Goal: Task Accomplishment & Management: Use online tool/utility

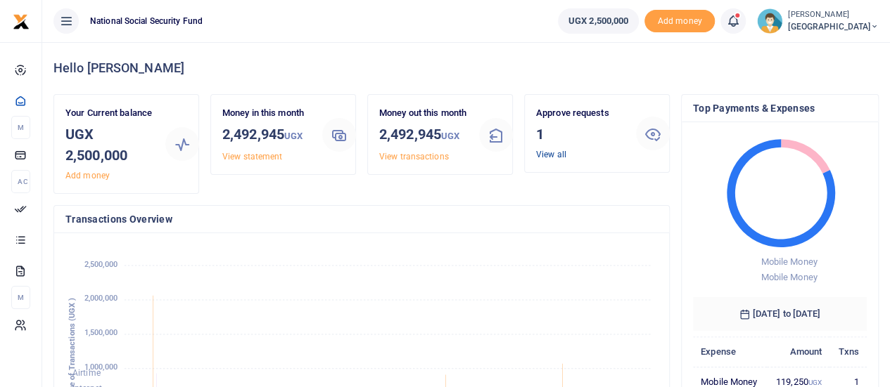
click at [543, 155] on link "View all" at bounding box center [551, 155] width 30 height 10
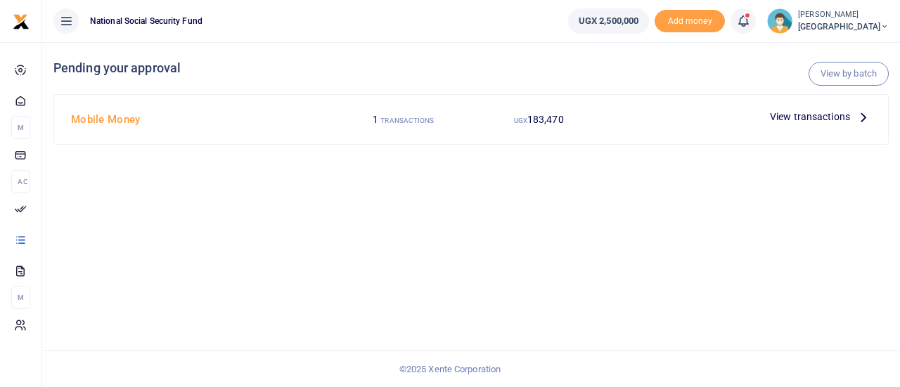
click at [800, 115] on span "View transactions" at bounding box center [810, 116] width 80 height 15
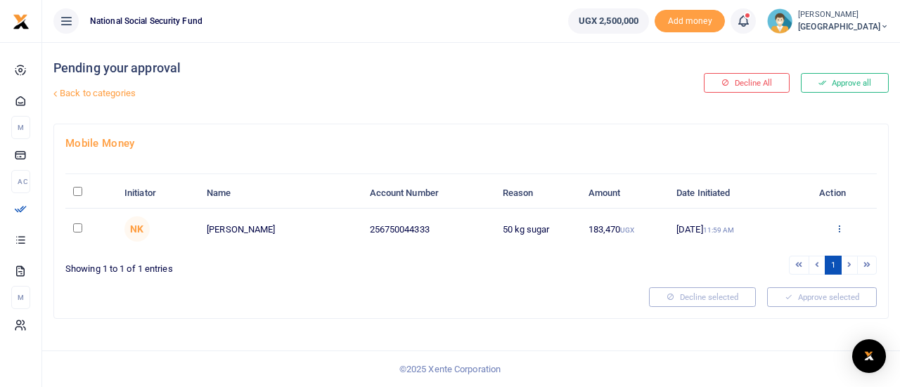
click at [838, 226] on icon at bounding box center [839, 229] width 9 height 10
click at [769, 314] on link "Details" at bounding box center [787, 314] width 111 height 20
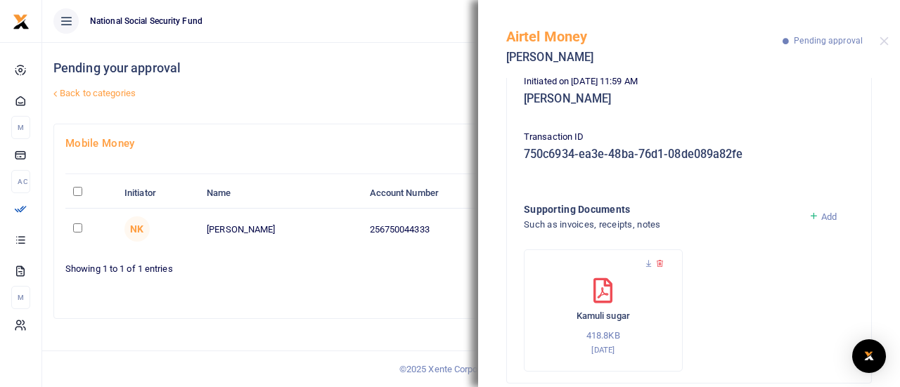
scroll to position [261, 0]
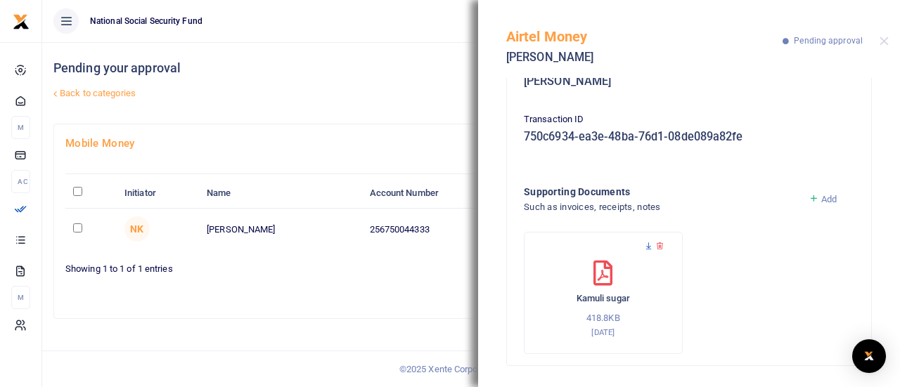
click at [651, 245] on icon at bounding box center [648, 246] width 9 height 9
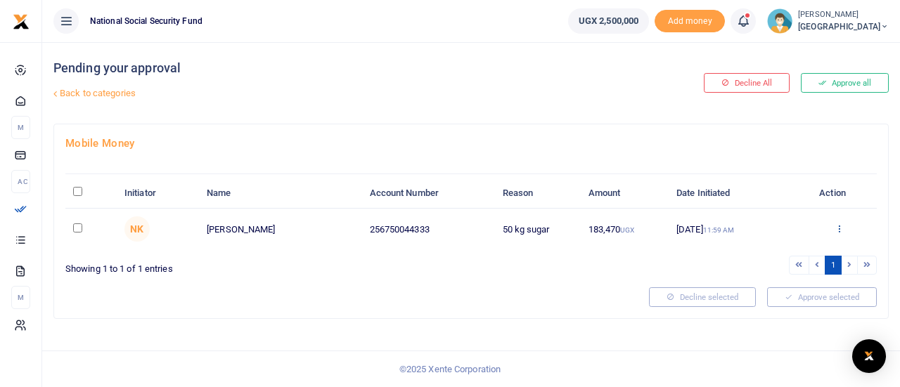
click at [838, 227] on icon at bounding box center [839, 229] width 9 height 10
click at [783, 254] on link "Approve" at bounding box center [787, 252] width 111 height 20
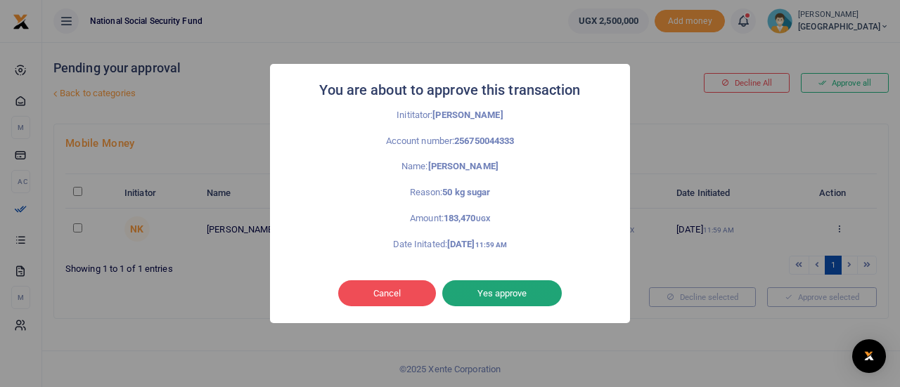
click at [510, 295] on button "Yes approve" at bounding box center [502, 294] width 120 height 27
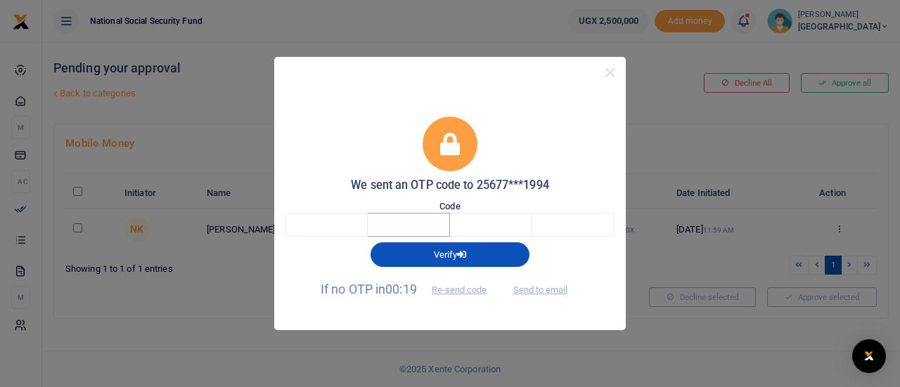
click at [368, 229] on input "text" at bounding box center [409, 225] width 82 height 24
click at [331, 225] on input "text" at bounding box center [327, 225] width 82 height 24
type input "5"
type input "0"
type input "2"
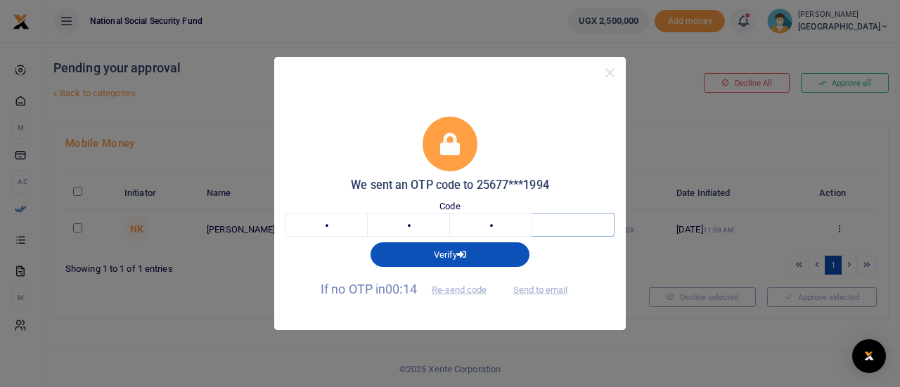
type input "4"
